Goal: Book appointment/travel/reservation

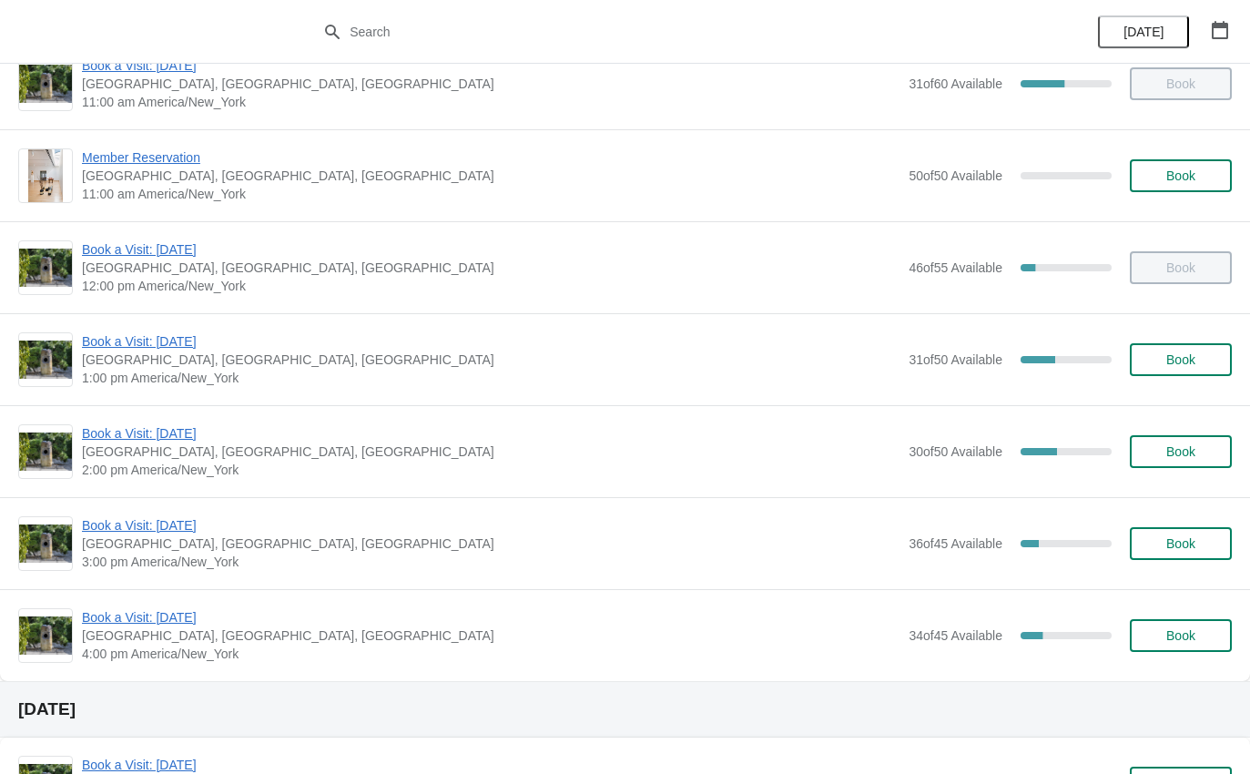
scroll to position [131, 0]
click at [165, 337] on span "Book a Visit: [DATE]" at bounding box center [491, 341] width 818 height 18
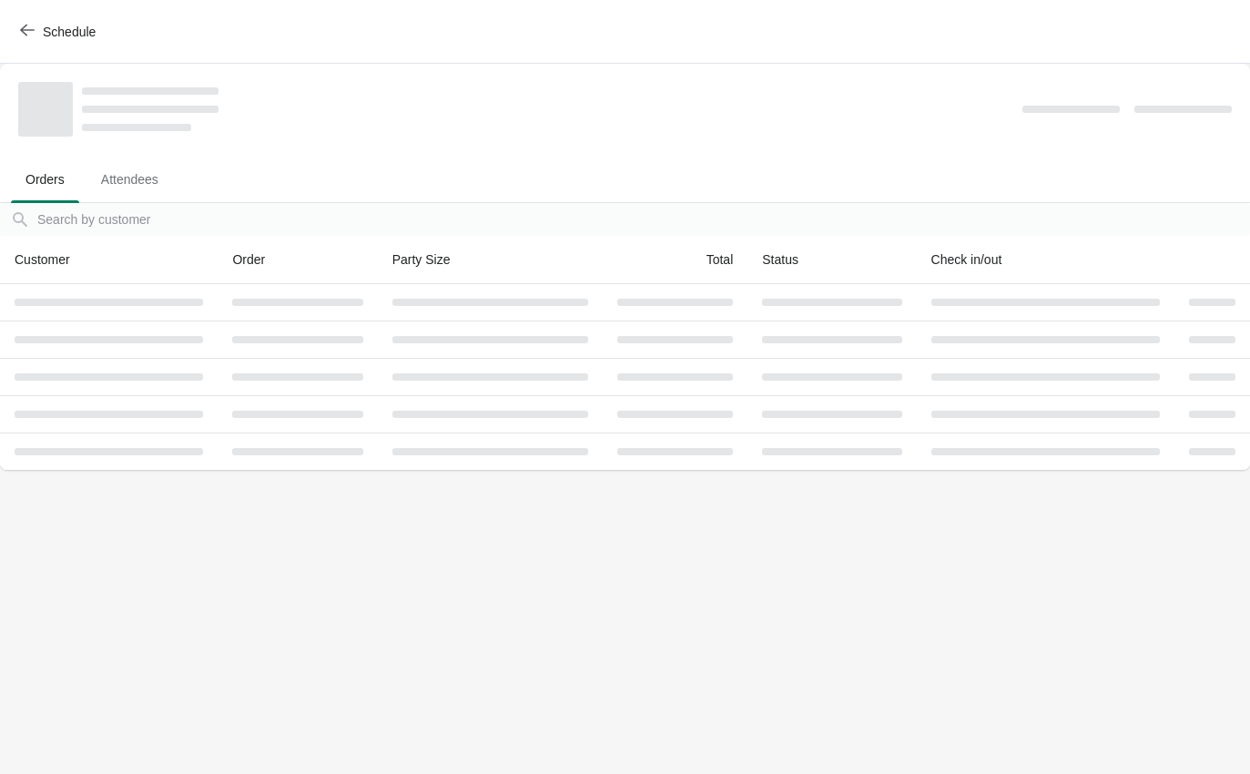
scroll to position [0, 0]
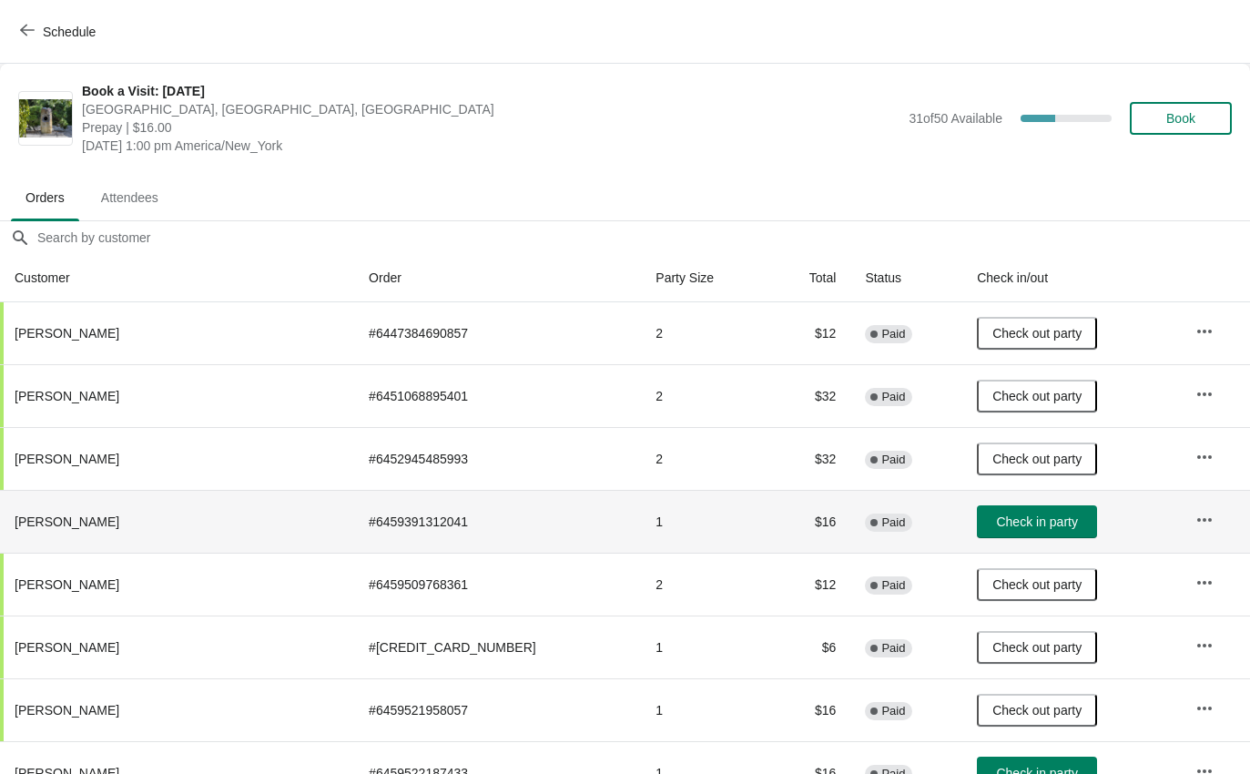
click at [1022, 519] on span "Check in party" at bounding box center [1036, 522] width 81 height 15
click at [33, 38] on span "button" at bounding box center [27, 31] width 15 height 17
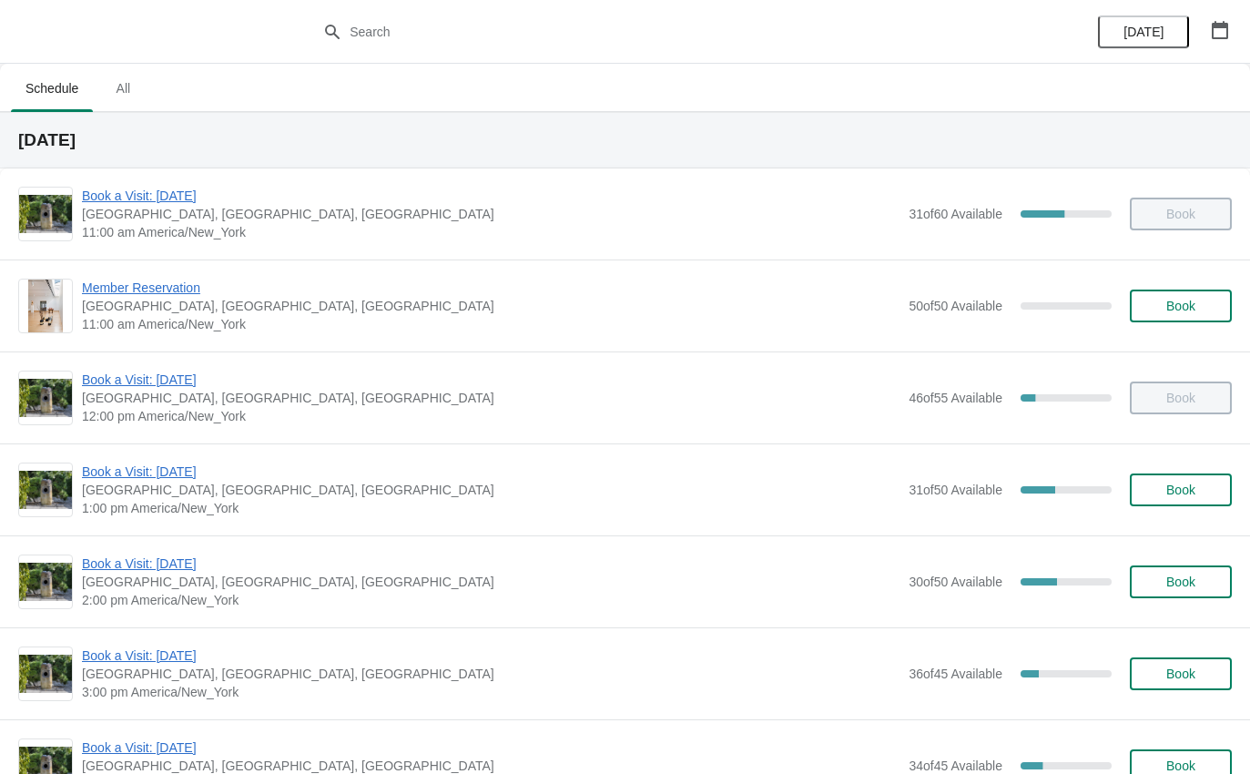
click at [168, 546] on div "Book a Visit: [DATE] [GEOGRAPHIC_DATA], [STREET_ADDRESS] 2:00 pm [GEOGRAPHIC_DA…" at bounding box center [625, 582] width 1250 height 92
click at [164, 560] on span "Book a Visit: [DATE]" at bounding box center [491, 564] width 818 height 18
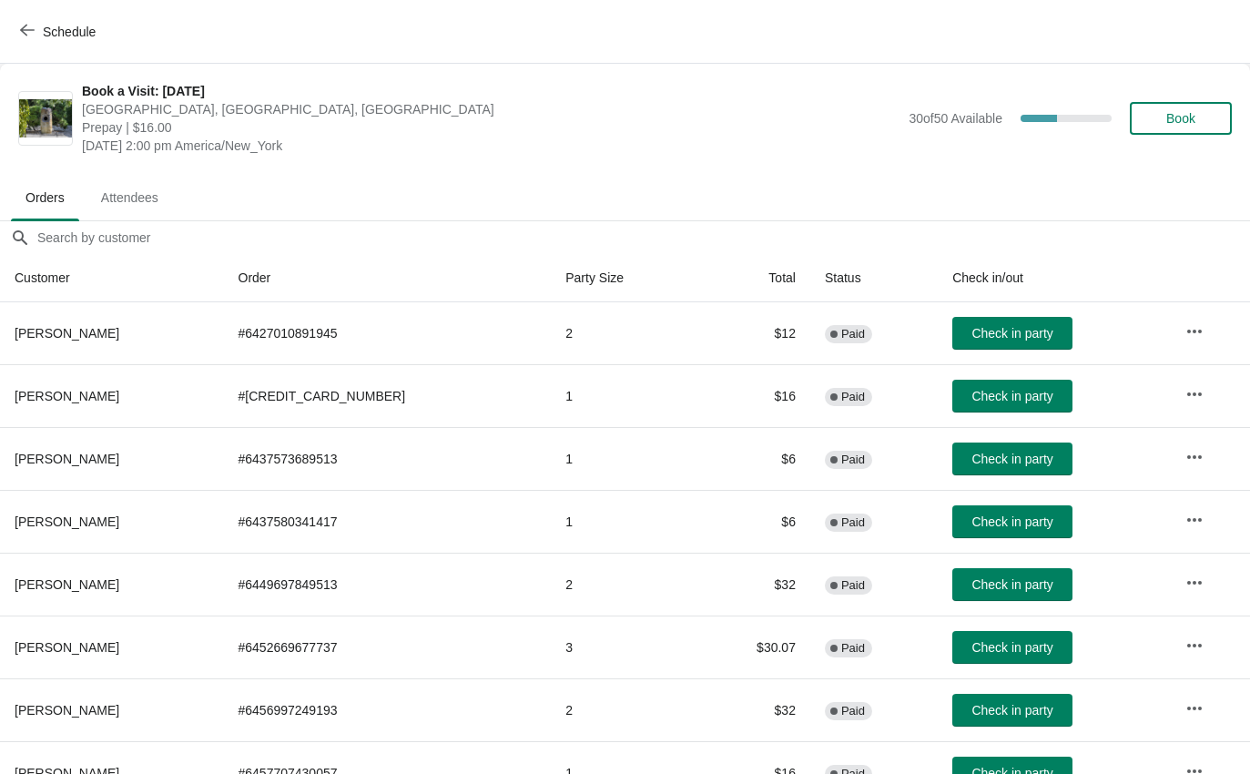
click at [1003, 706] on span "Check in party" at bounding box center [1012, 710] width 81 height 15
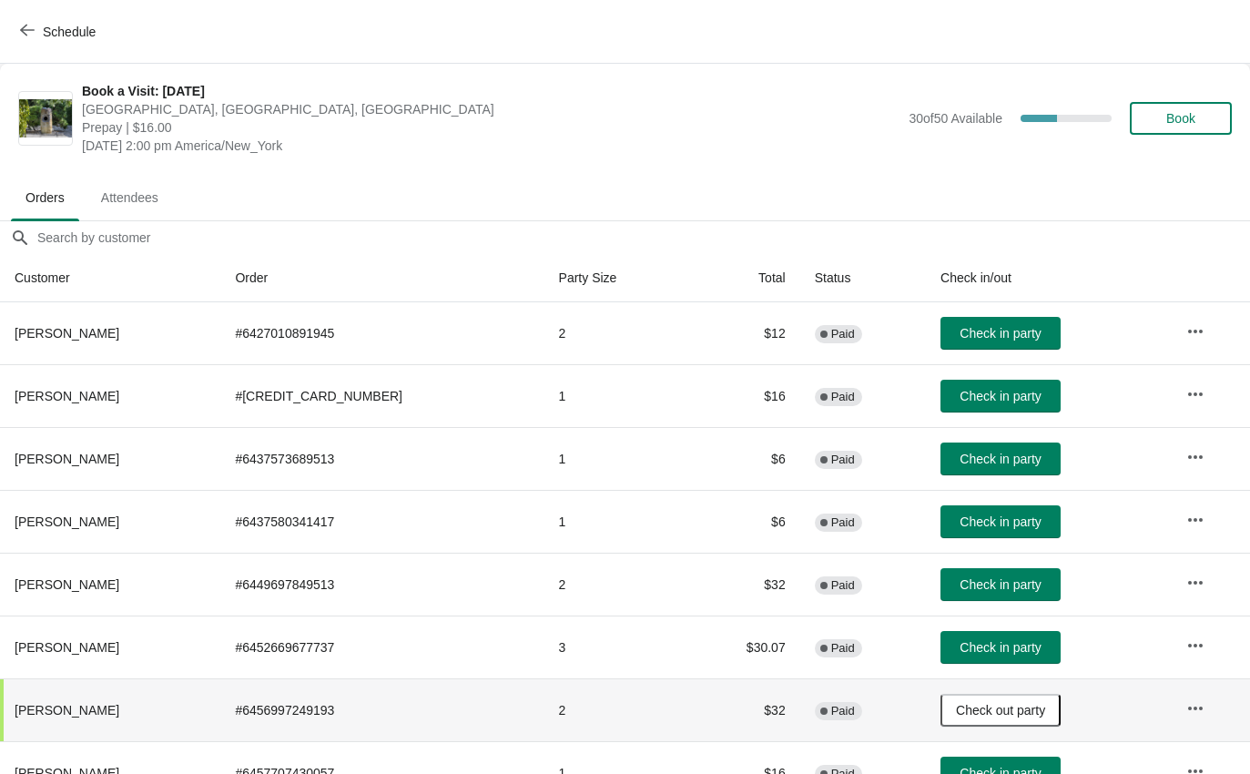
click at [43, 28] on span "Schedule" at bounding box center [69, 32] width 53 height 15
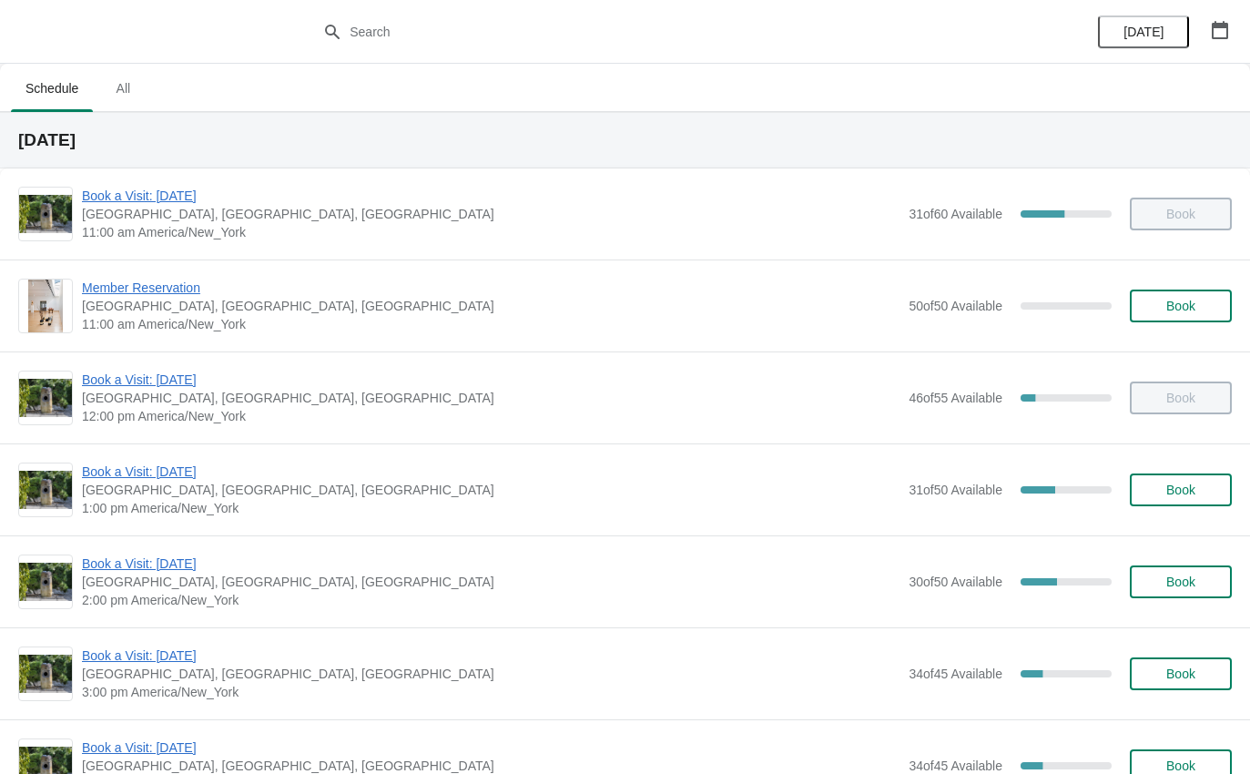
click at [143, 179] on div "Book a Visit: [DATE] [GEOGRAPHIC_DATA], [STREET_ADDRESS] 11:00 am America/New_Y…" at bounding box center [625, 213] width 1250 height 91
click at [156, 189] on span "Book a Visit: [DATE]" at bounding box center [491, 196] width 818 height 18
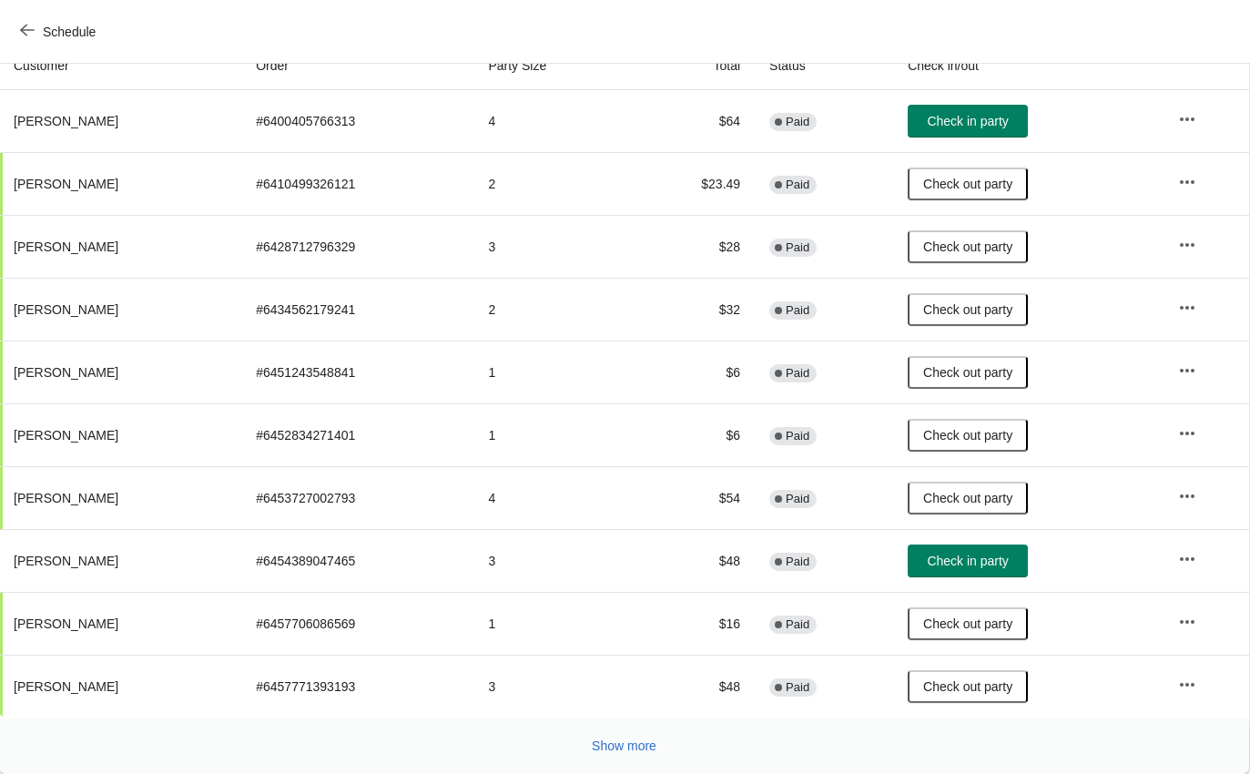
scroll to position [212, 1]
click at [990, 563] on span "Check in party" at bounding box center [967, 561] width 81 height 15
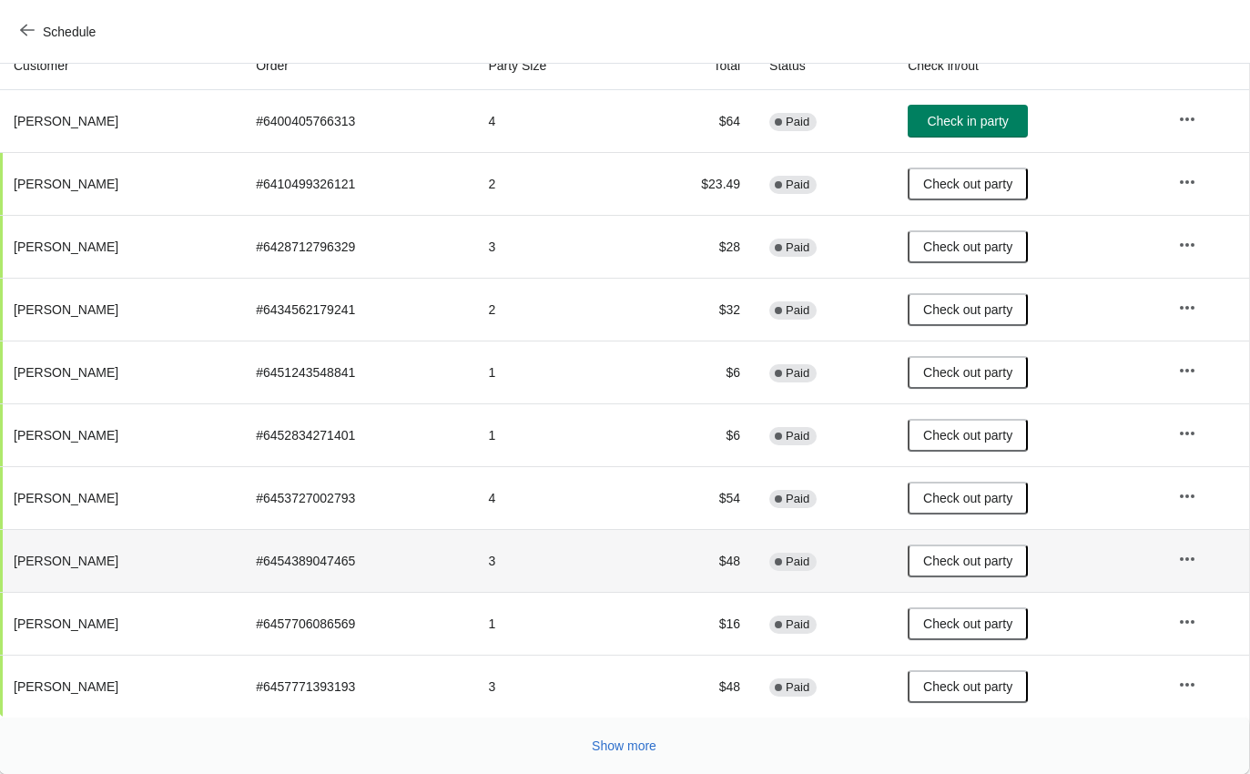
click at [46, 26] on span "Schedule" at bounding box center [69, 32] width 53 height 15
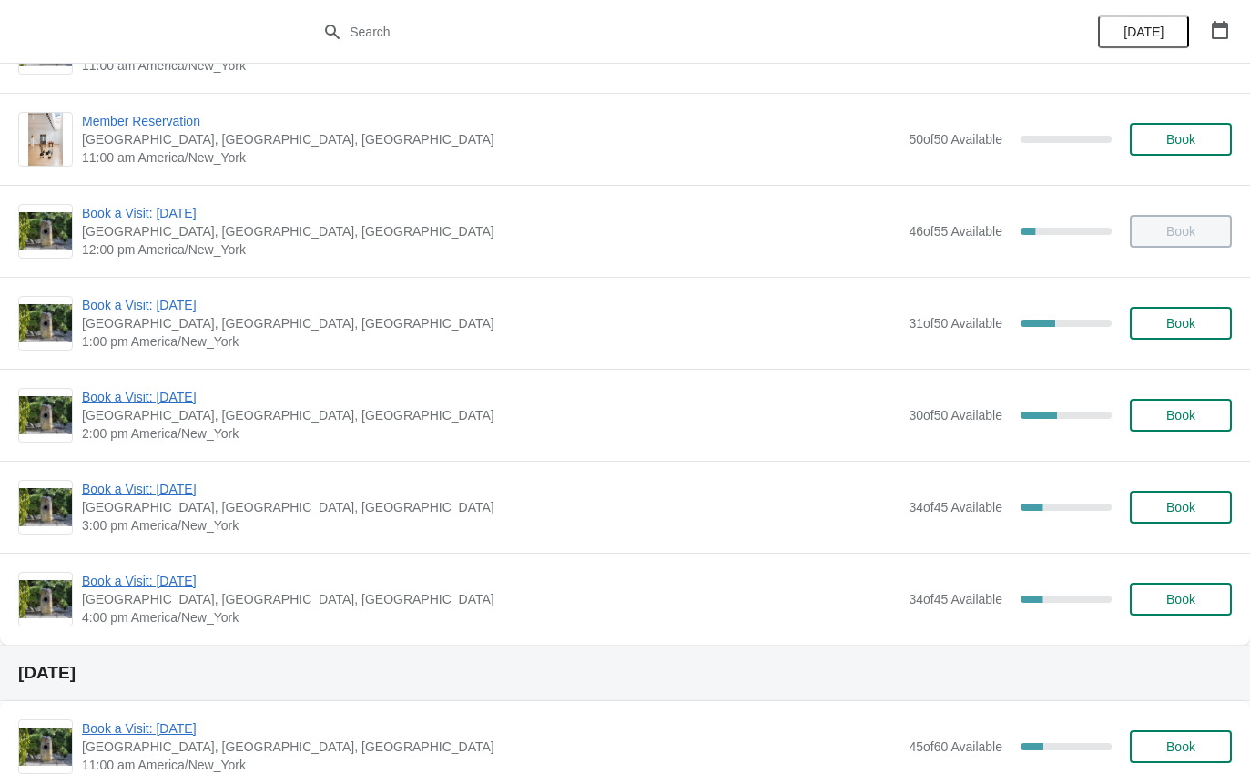
scroll to position [163, 0]
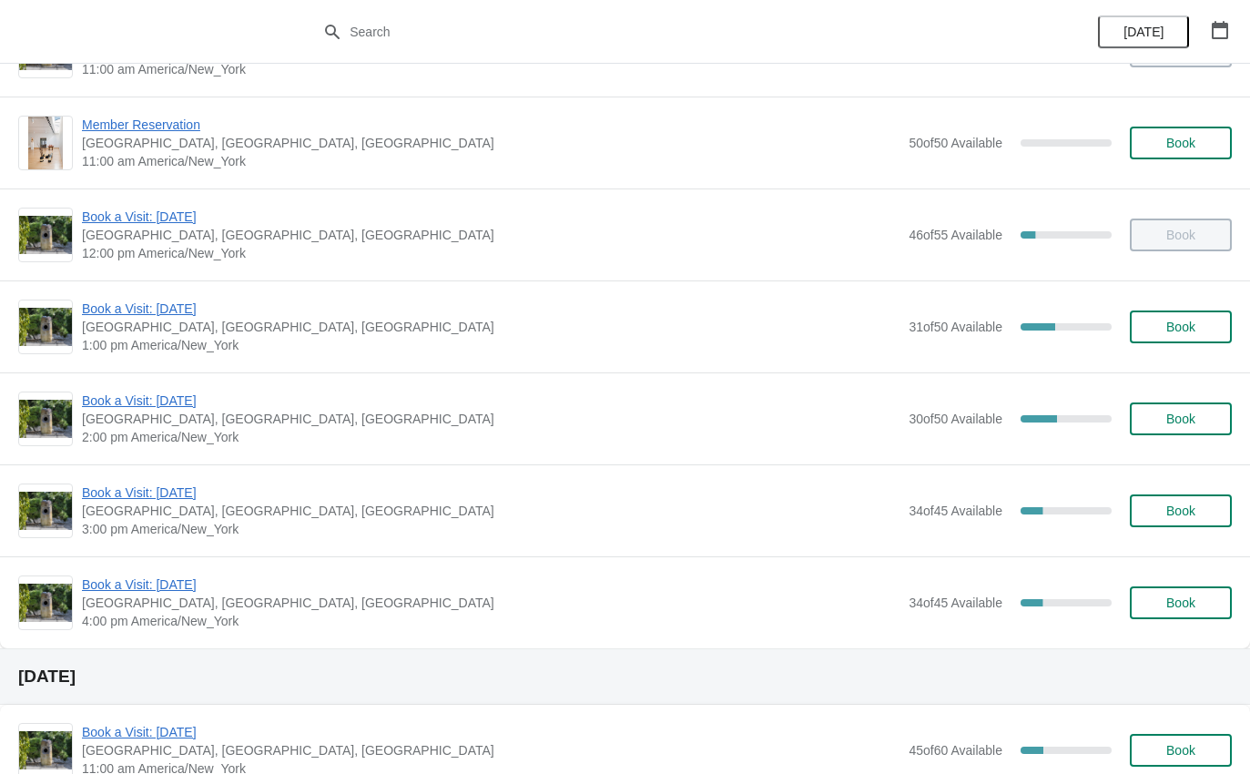
click at [158, 393] on span "Book a Visit: [DATE]" at bounding box center [491, 401] width 818 height 18
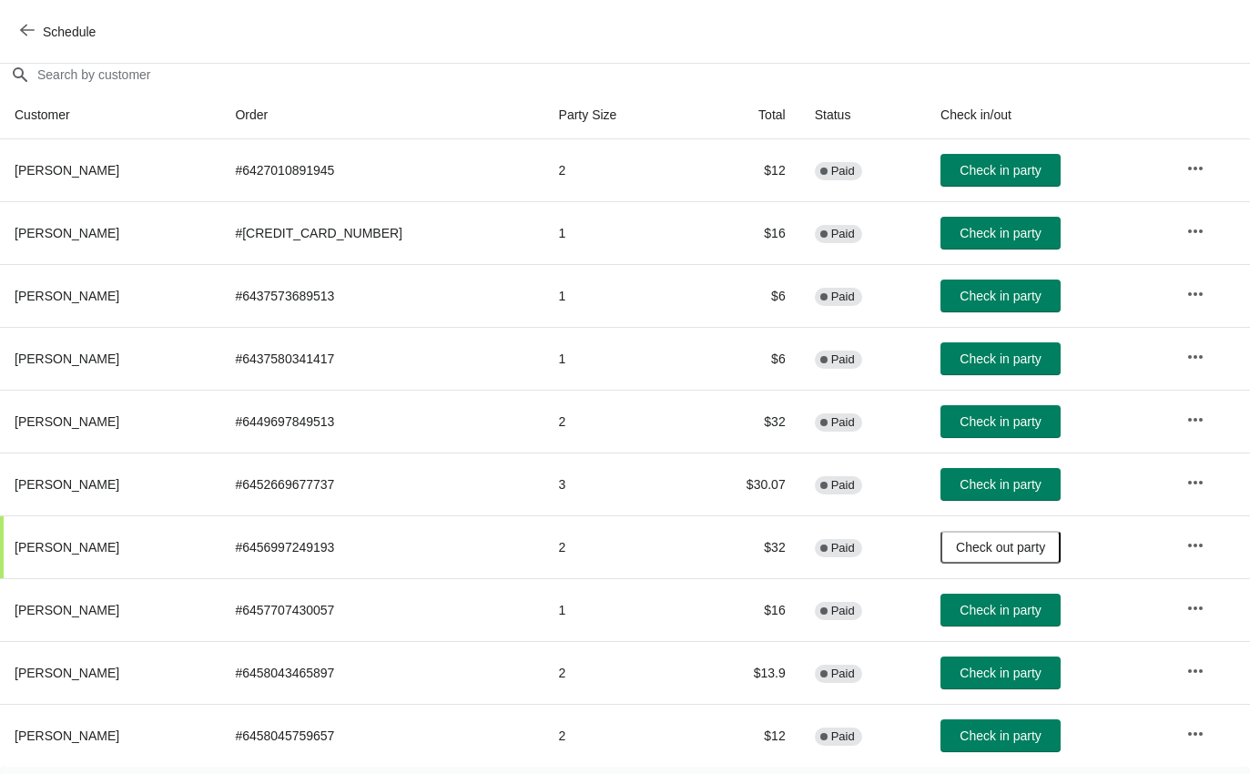
scroll to position [0, 0]
